Goal: Obtain resource: Download file/media

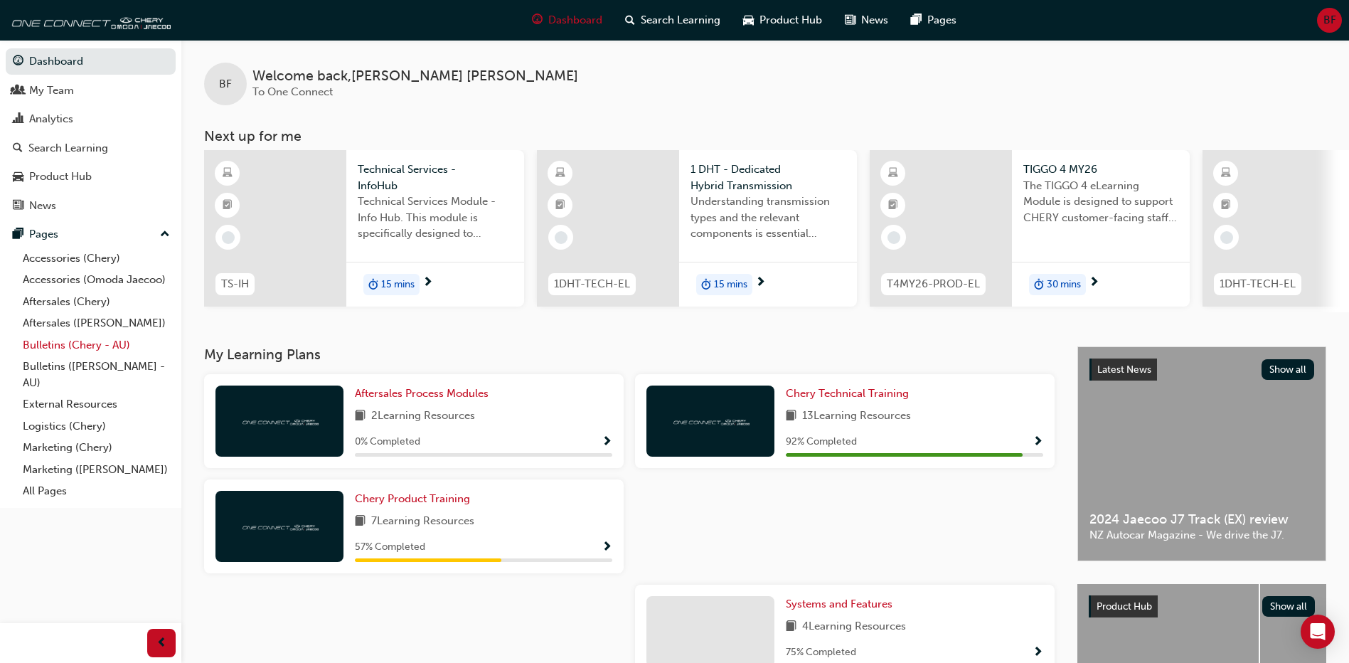
click at [98, 350] on link "Bulletins (Chery - AU)" at bounding box center [96, 345] width 159 height 22
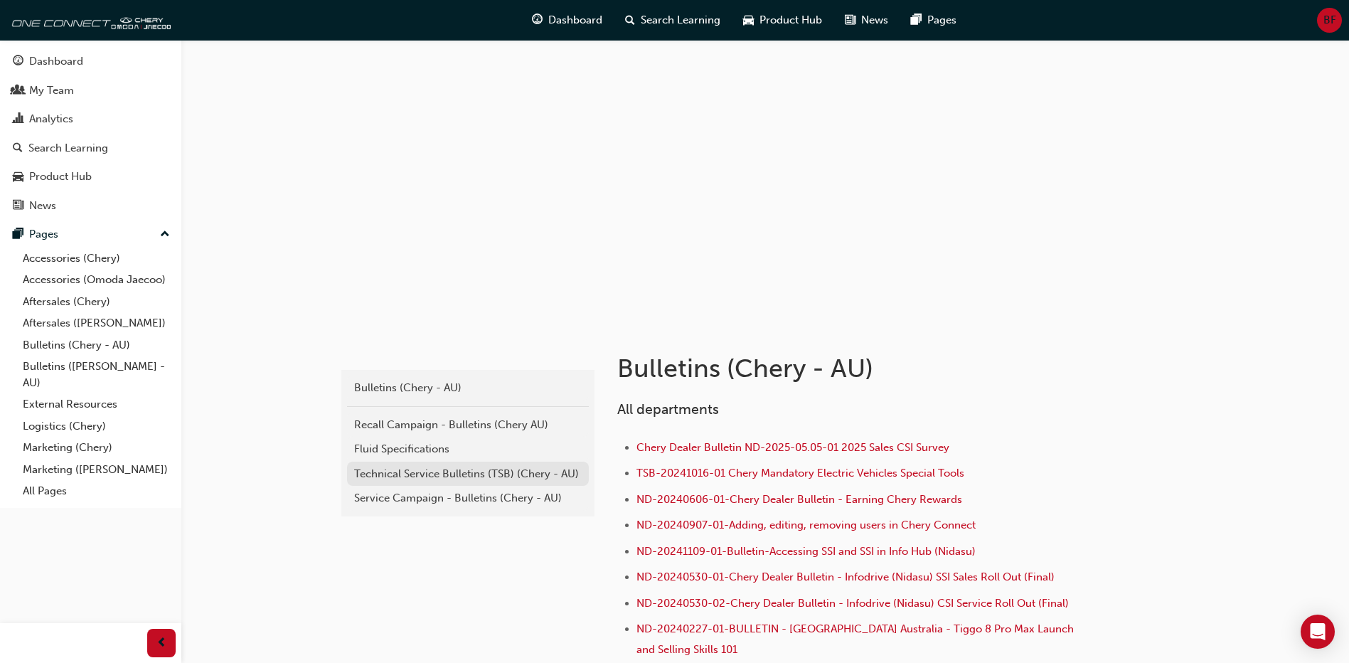
click at [429, 468] on div "Technical Service Bulletins (TSB) (Chery - AU)" at bounding box center [467, 474] width 227 height 16
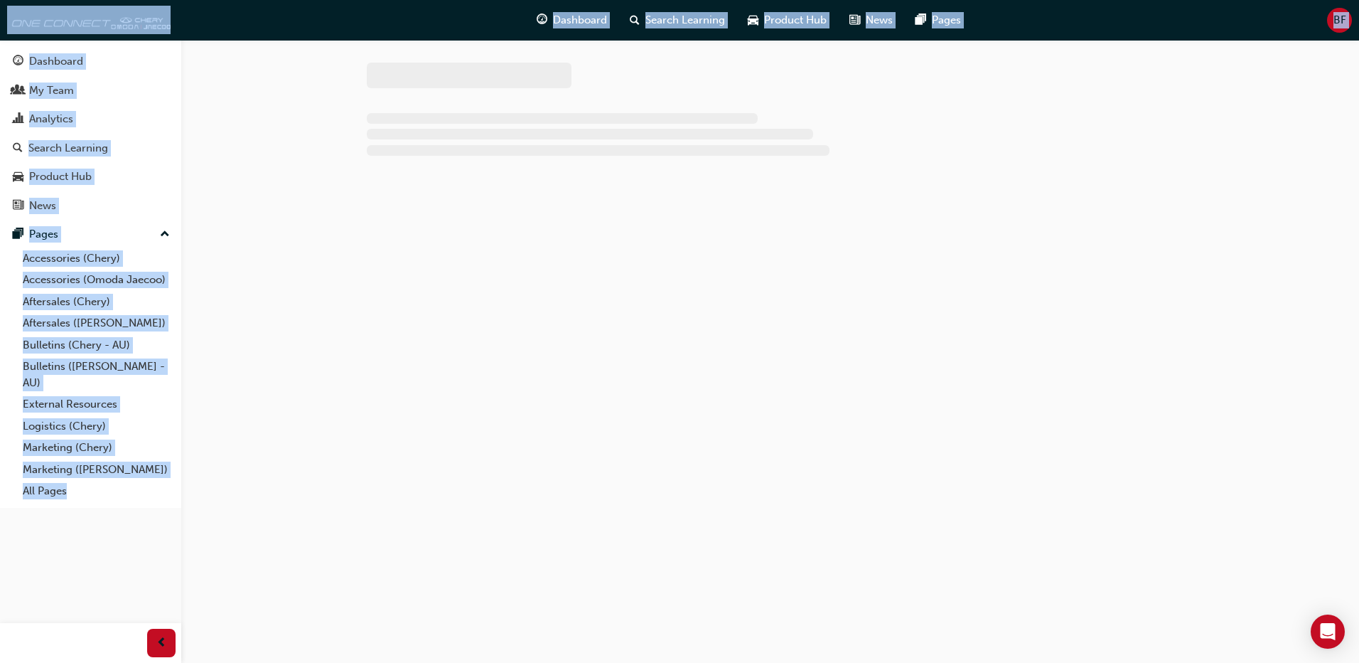
click at [429, 468] on div at bounding box center [679, 331] width 1359 height 663
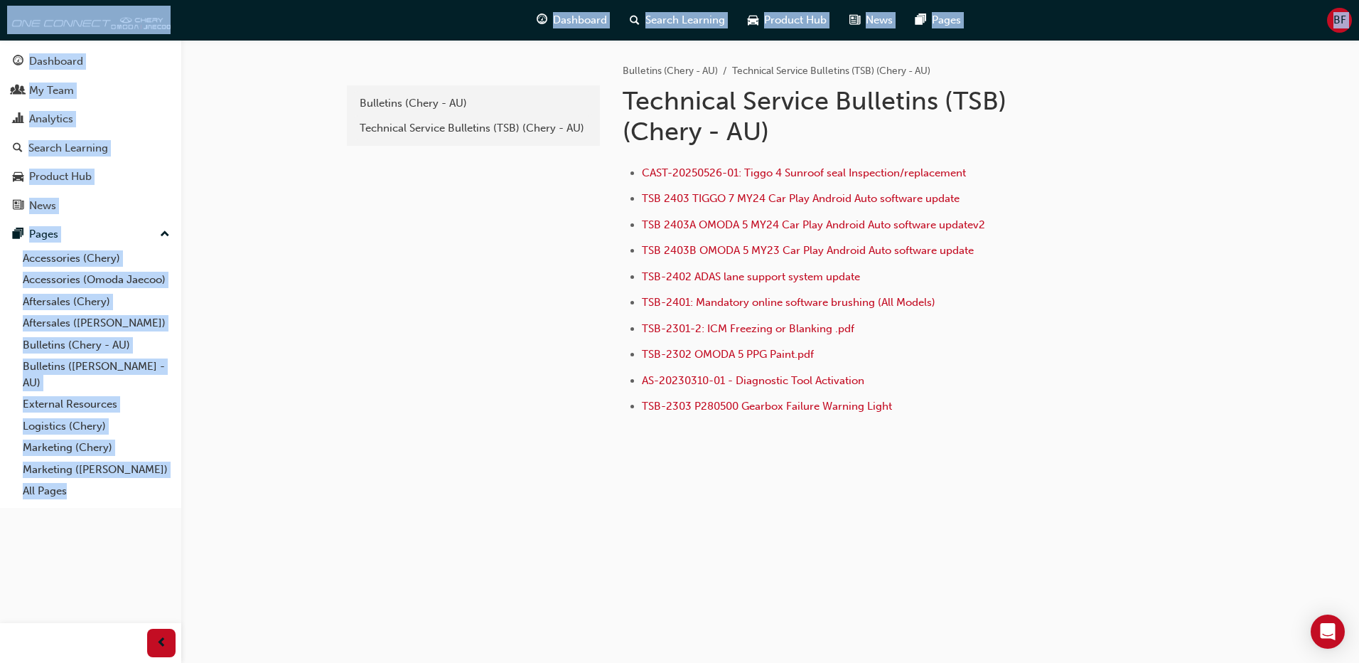
click at [562, 510] on div "e820a42a-f55a-48b1-8359-4e82164139b7 Bulletins (Chery - AU) Technical Service B…" at bounding box center [770, 280] width 853 height 480
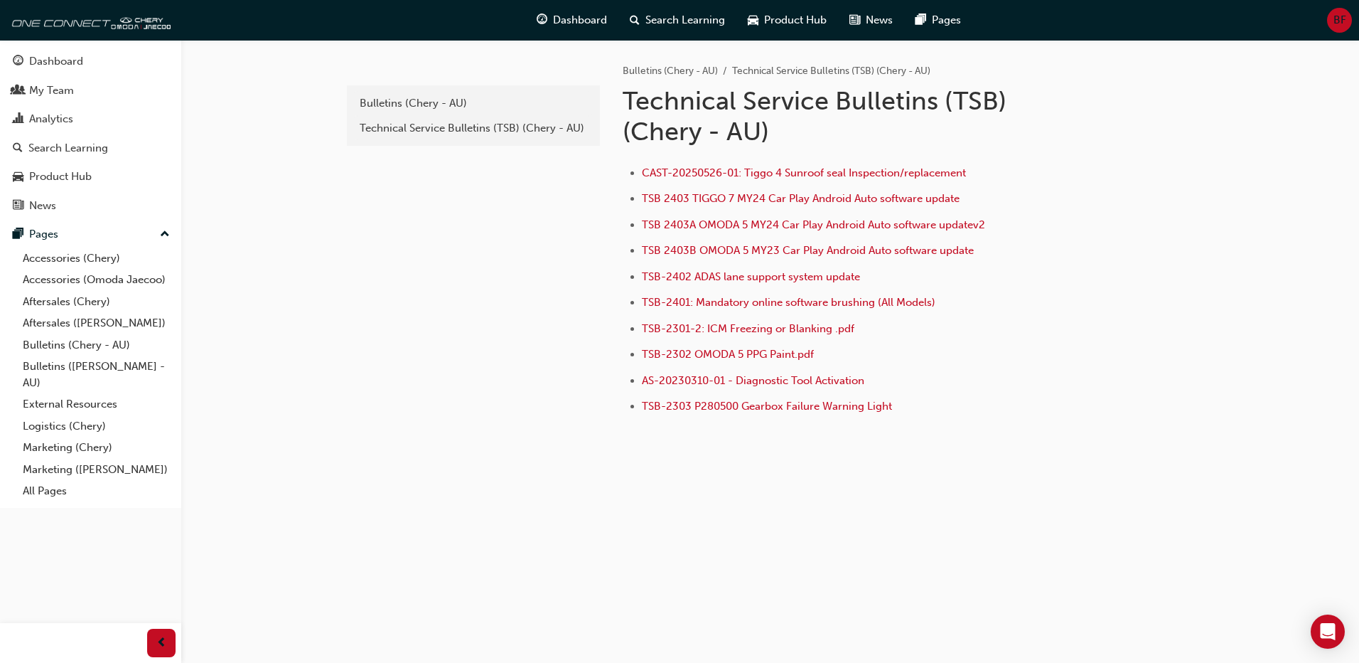
click at [788, 336] on li "TSB-2301-2: ICM Freezing or Blanking .pdf" at bounding box center [863, 330] width 443 height 21
click at [788, 330] on span "TSB-2301-2: ICM Freezing or Blanking .pdf" at bounding box center [748, 328] width 213 height 13
